Goal: Information Seeking & Learning: Check status

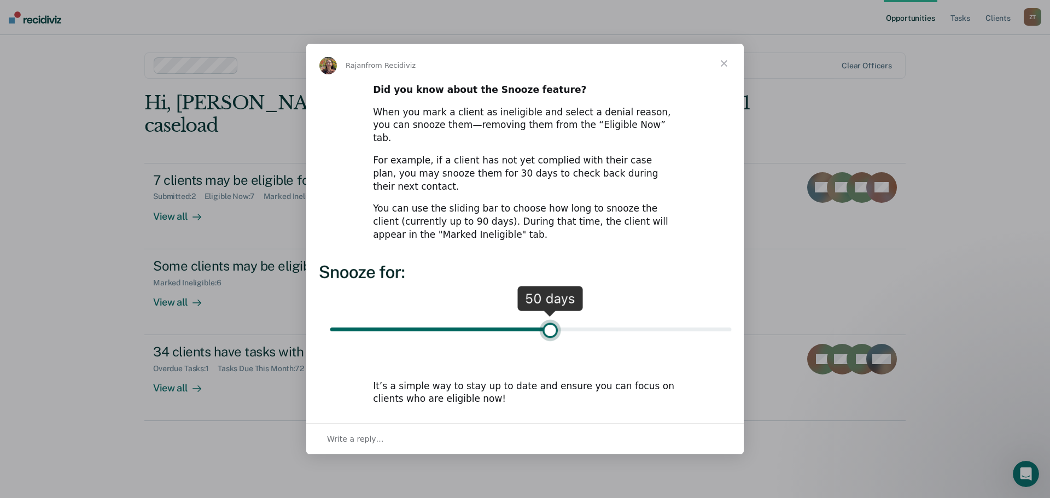
click at [729, 75] on span "Close" at bounding box center [723, 63] width 39 height 39
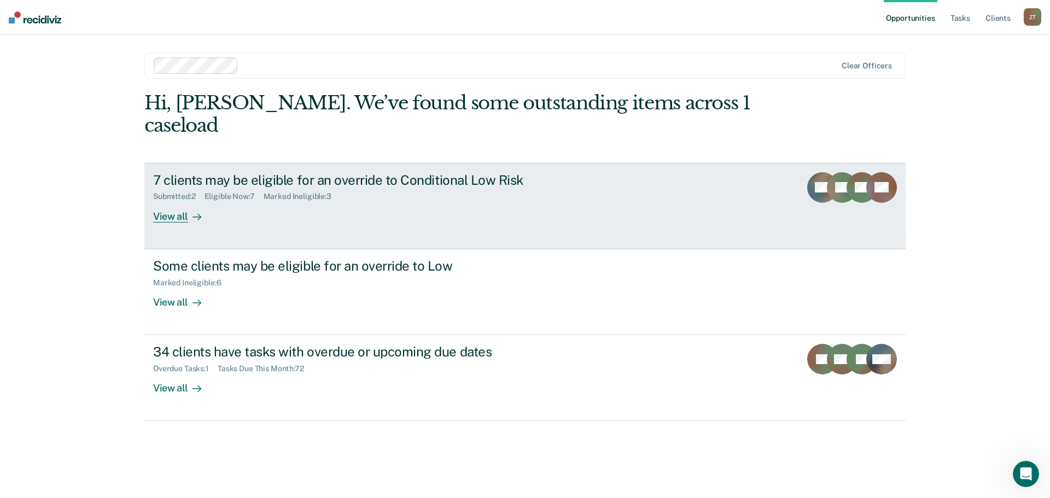
click at [173, 201] on div "View all" at bounding box center [183, 211] width 61 height 21
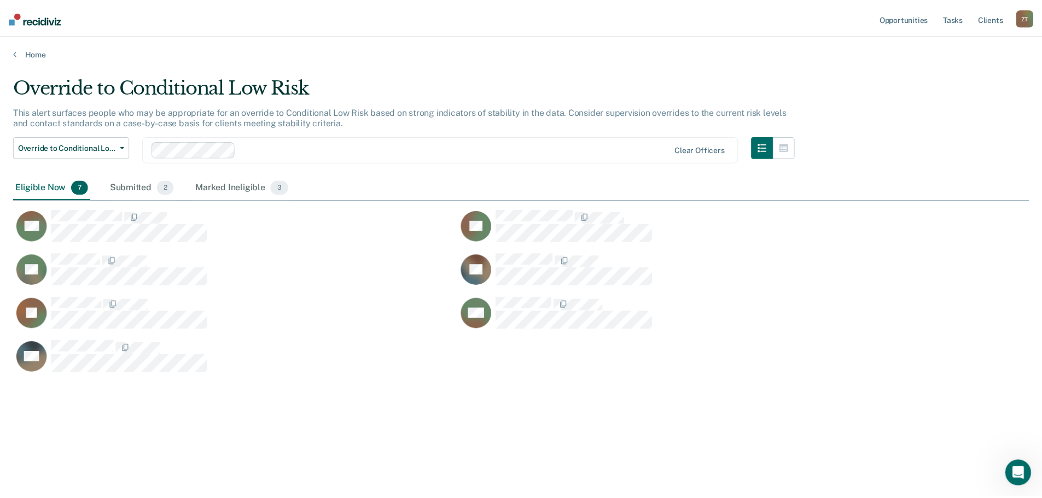
scroll to position [332, 1015]
click at [27, 52] on link "Home" at bounding box center [525, 53] width 1024 height 10
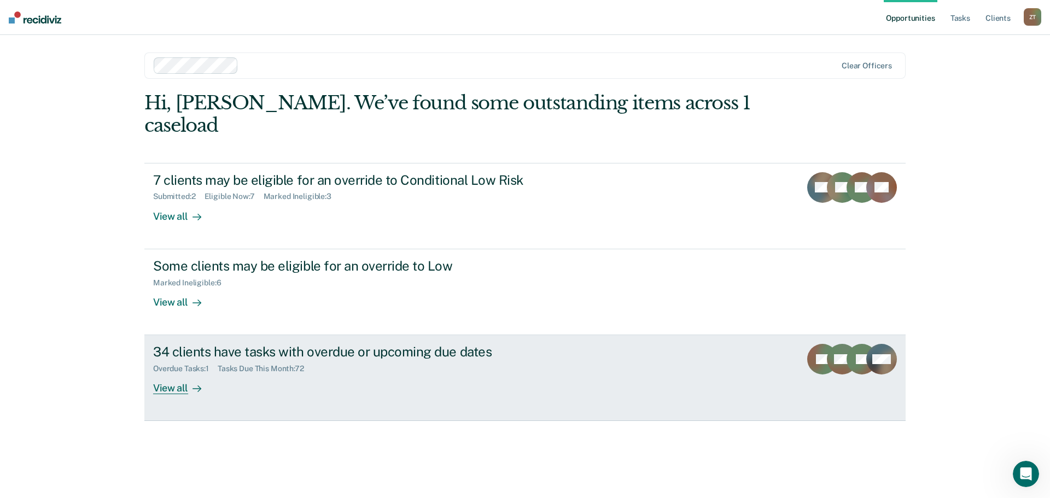
click at [169, 373] on div "View all" at bounding box center [183, 383] width 61 height 21
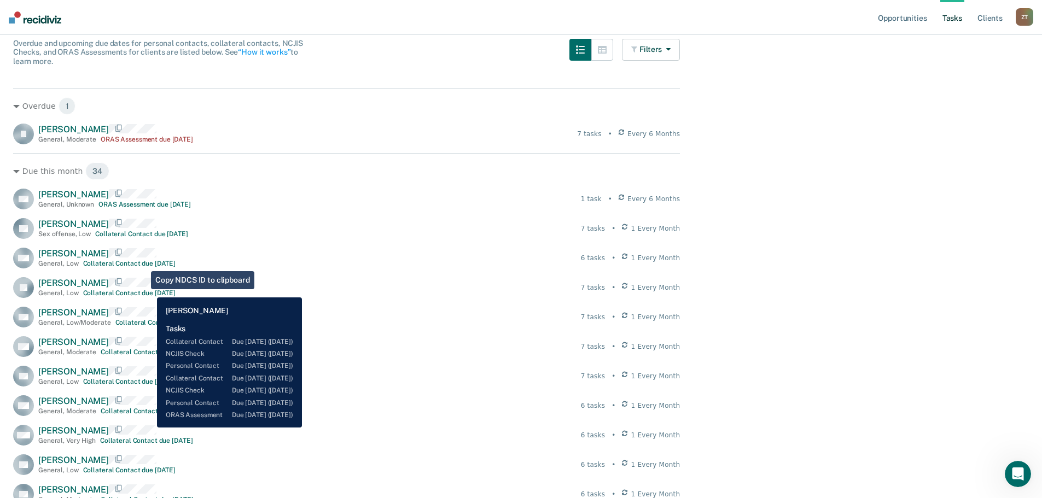
scroll to position [55, 0]
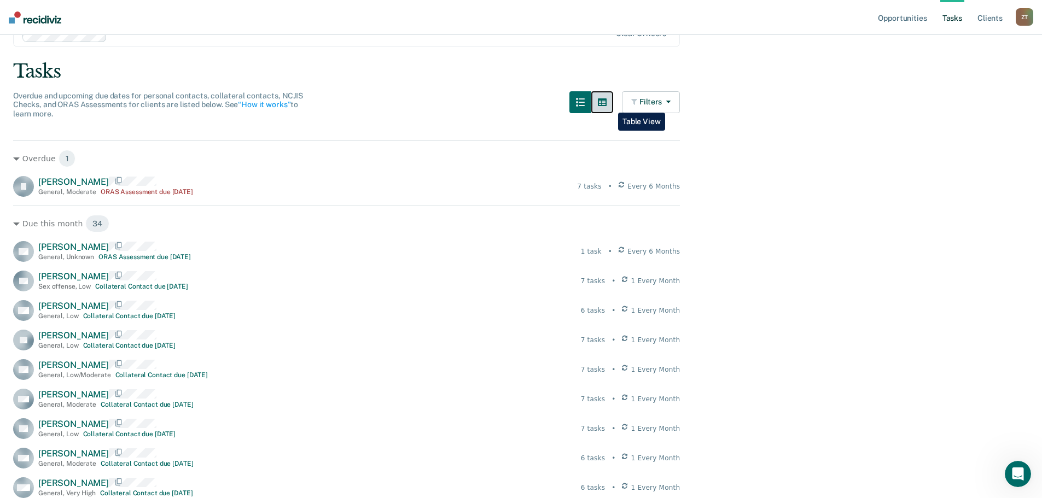
click at [606, 104] on icon "button" at bounding box center [602, 102] width 9 height 9
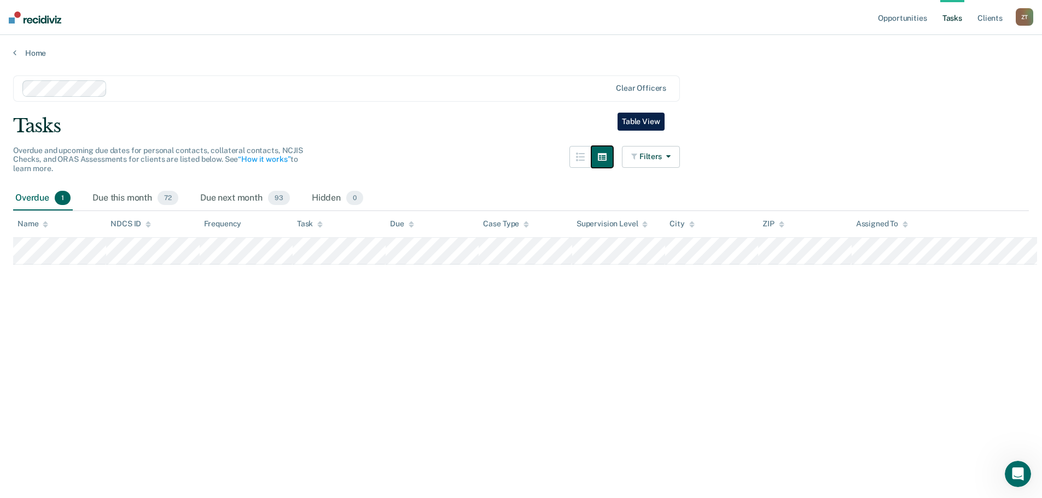
scroll to position [0, 0]
click at [665, 162] on button "Filters" at bounding box center [656, 157] width 58 height 22
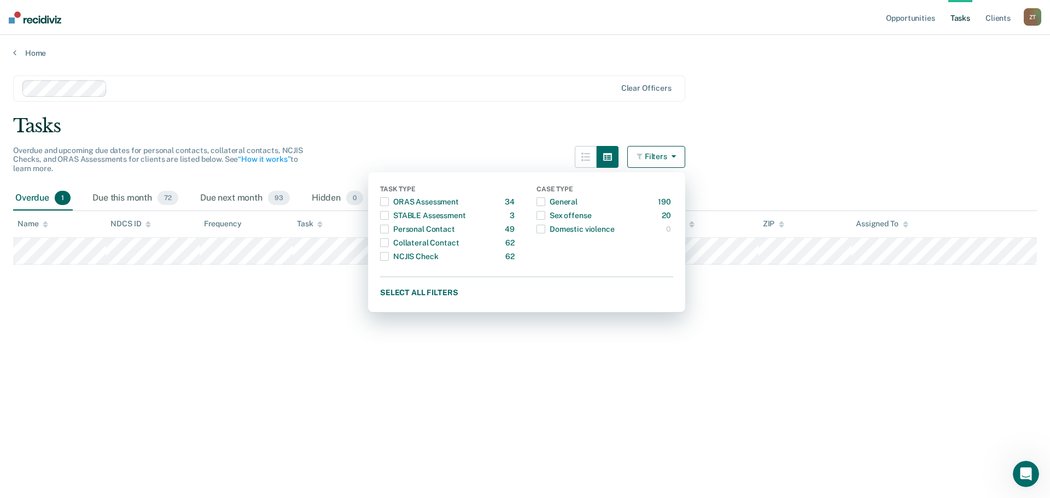
click at [737, 157] on main "Clear officers Tasks Overdue and upcoming due dates for personal contacts, coll…" at bounding box center [525, 276] width 1050 height 437
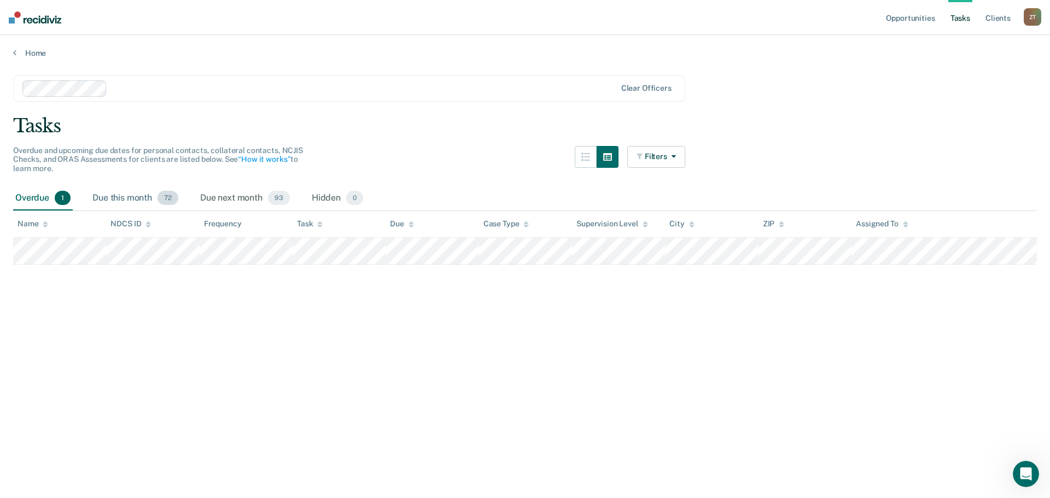
click at [119, 193] on div "Due this month 72" at bounding box center [135, 198] width 90 height 24
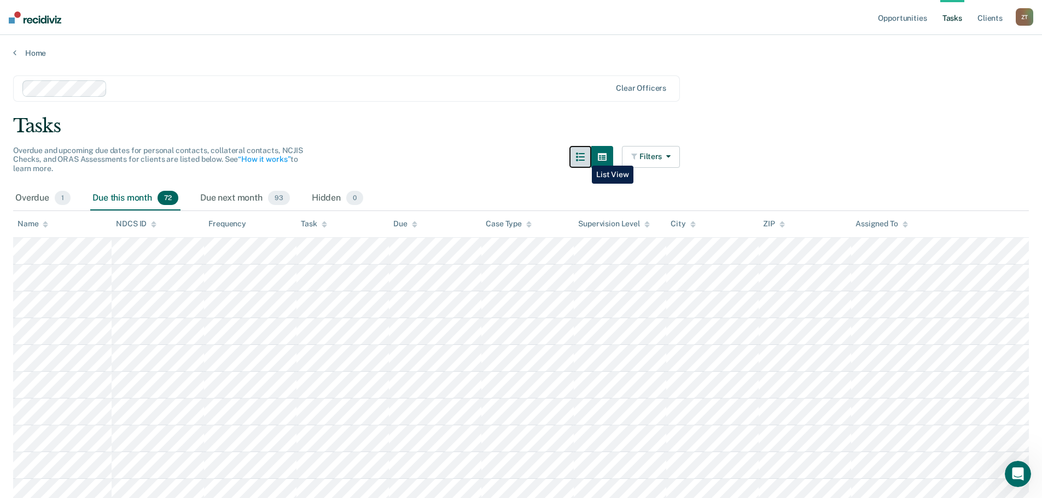
click at [583, 157] on icon "button" at bounding box center [580, 157] width 9 height 9
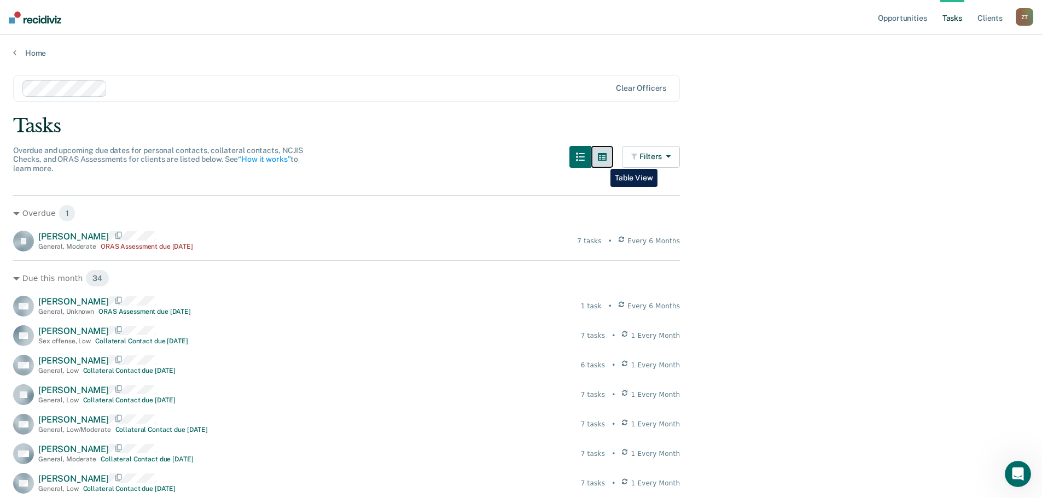
click at [602, 161] on button "button" at bounding box center [602, 157] width 22 height 22
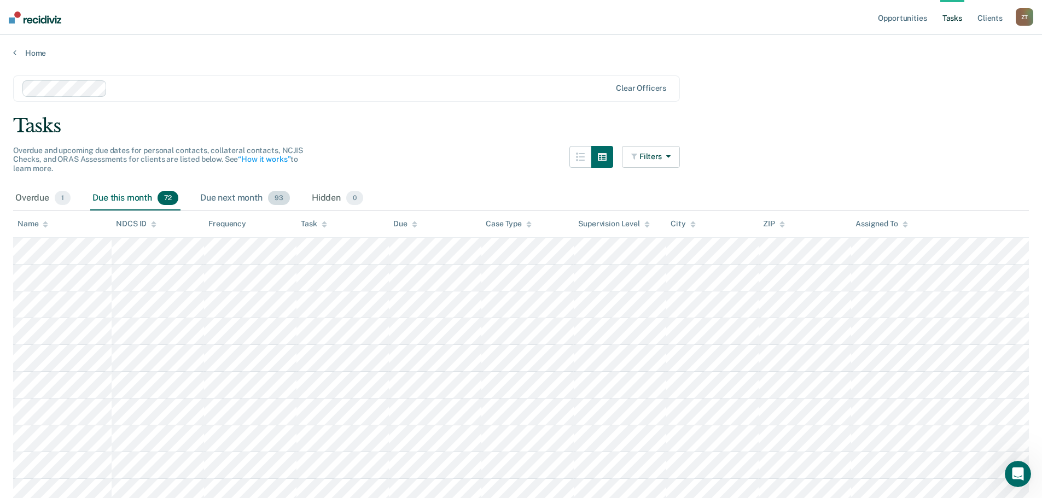
click at [253, 201] on div "Due next month 93" at bounding box center [245, 198] width 94 height 24
click at [118, 193] on div "Due this month 72" at bounding box center [135, 198] width 90 height 24
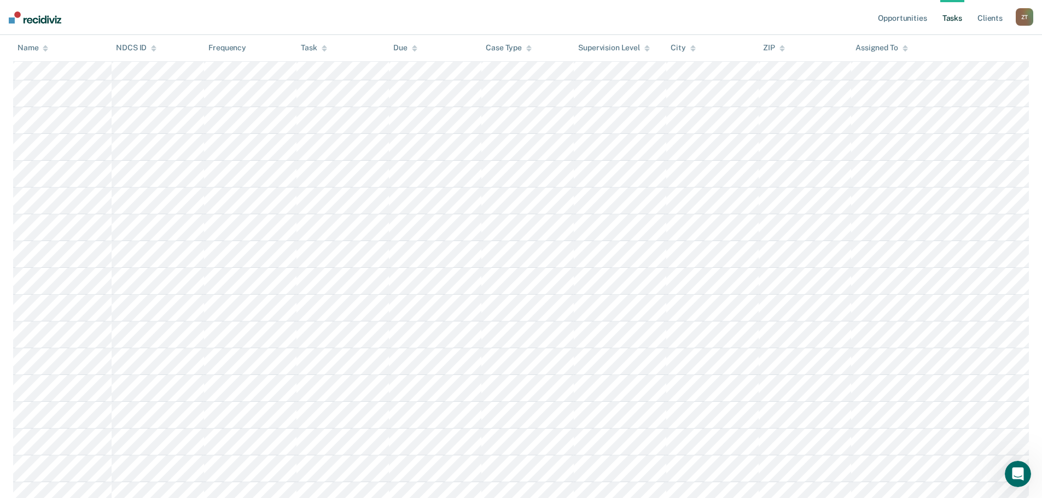
scroll to position [1586, 0]
